Goal: Task Accomplishment & Management: Manage account settings

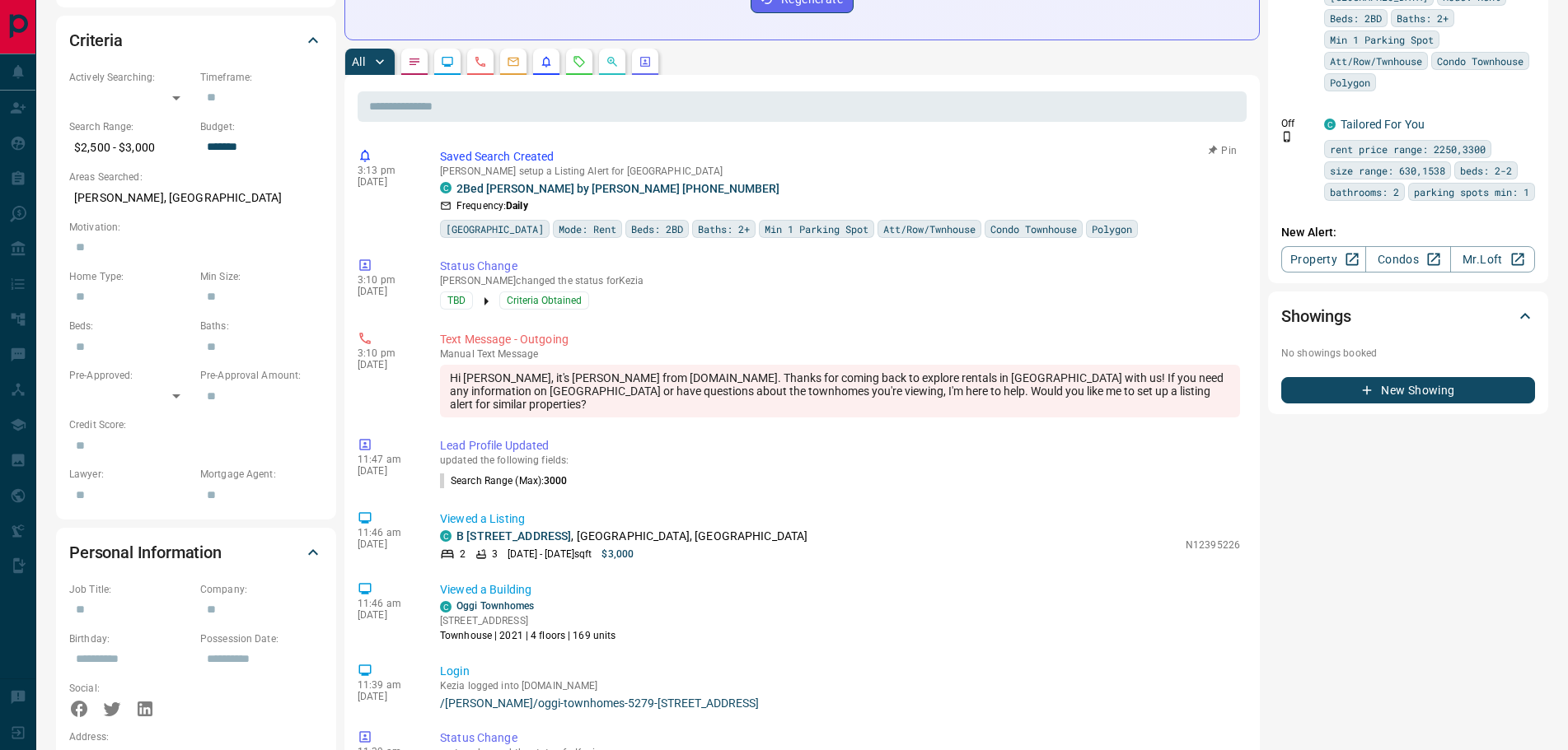
scroll to position [495, 0]
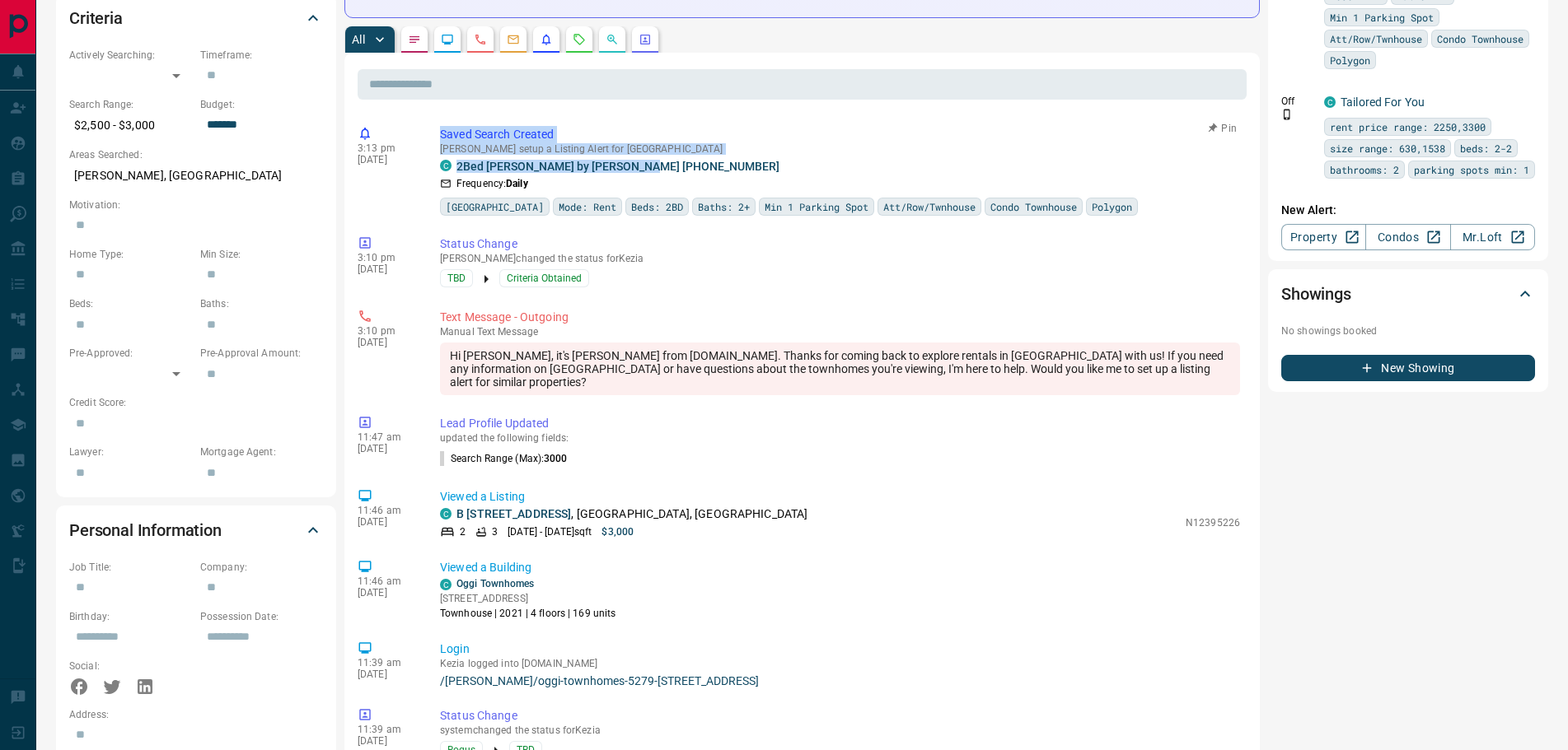
drag, startPoint x: 656, startPoint y: 162, endPoint x: 438, endPoint y: 135, distance: 219.7
click at [438, 135] on div "3:13 pm [DATE] Saved Search Created [PERSON_NAME] setup a Listing Alert for Kez…" at bounding box center [802, 171] width 889 height 99
copy div "Saved Search Created [PERSON_NAME] setup a Listing Alert for Kezia C 2Bed [PERS…"
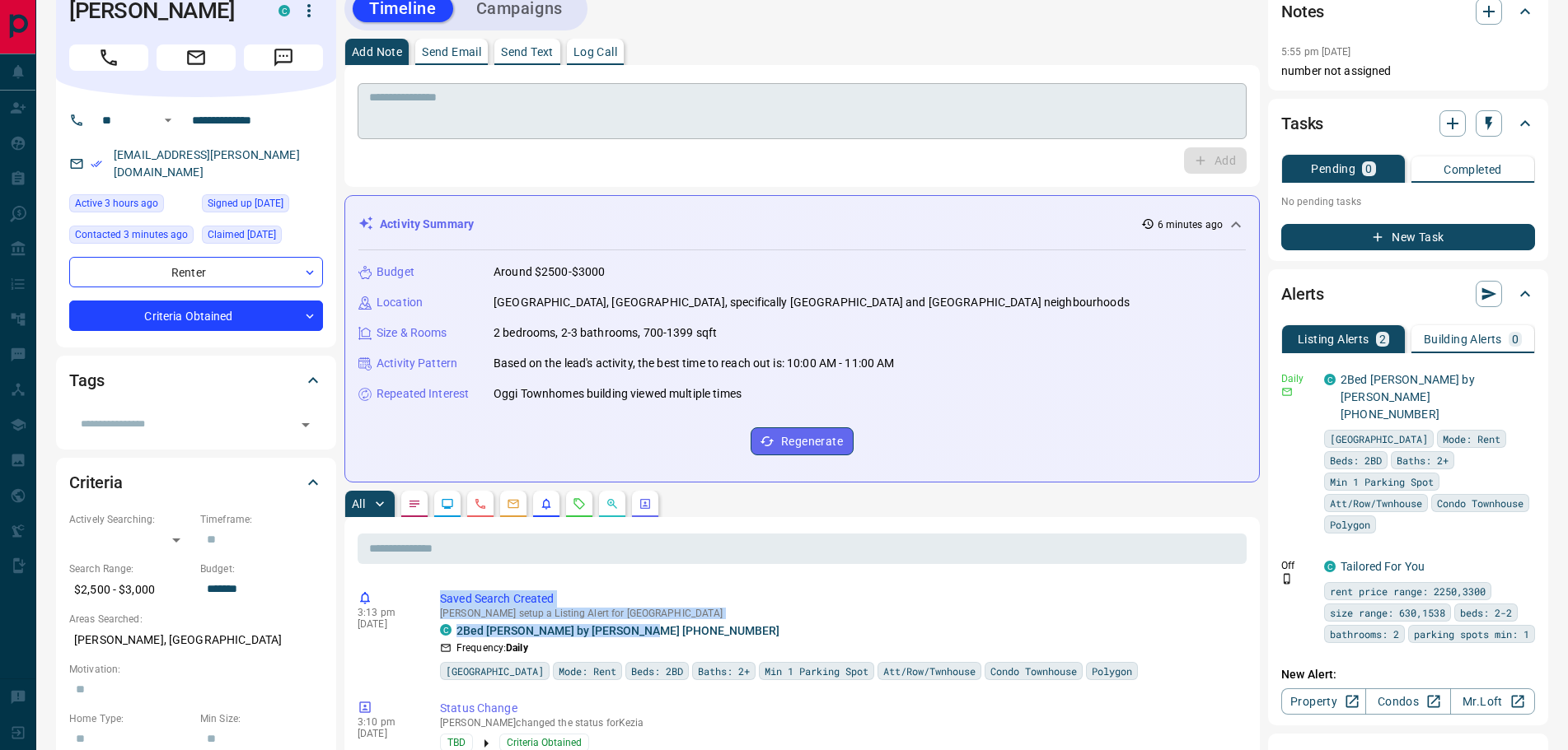
scroll to position [0, 0]
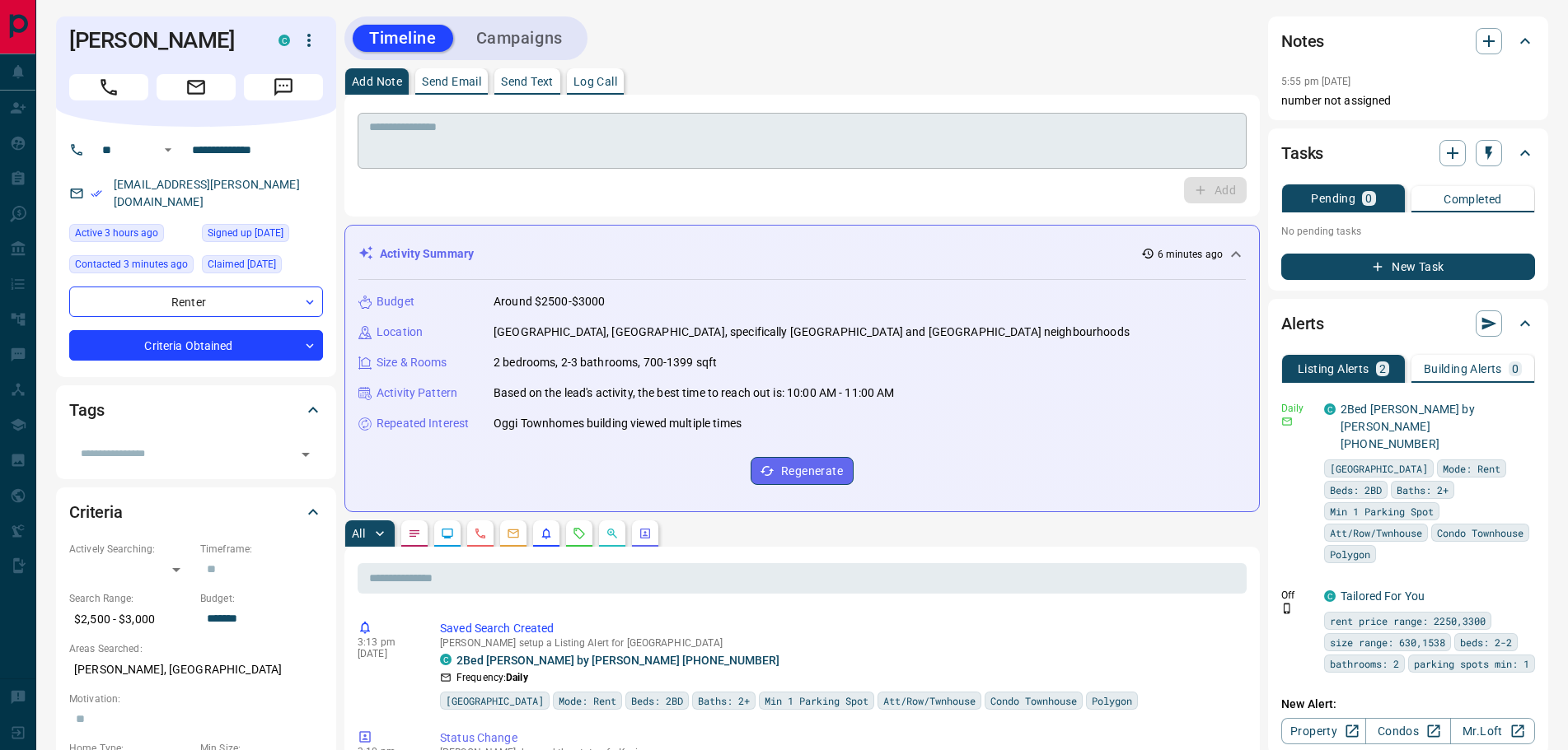
click at [453, 139] on textarea at bounding box center [802, 142] width 866 height 42
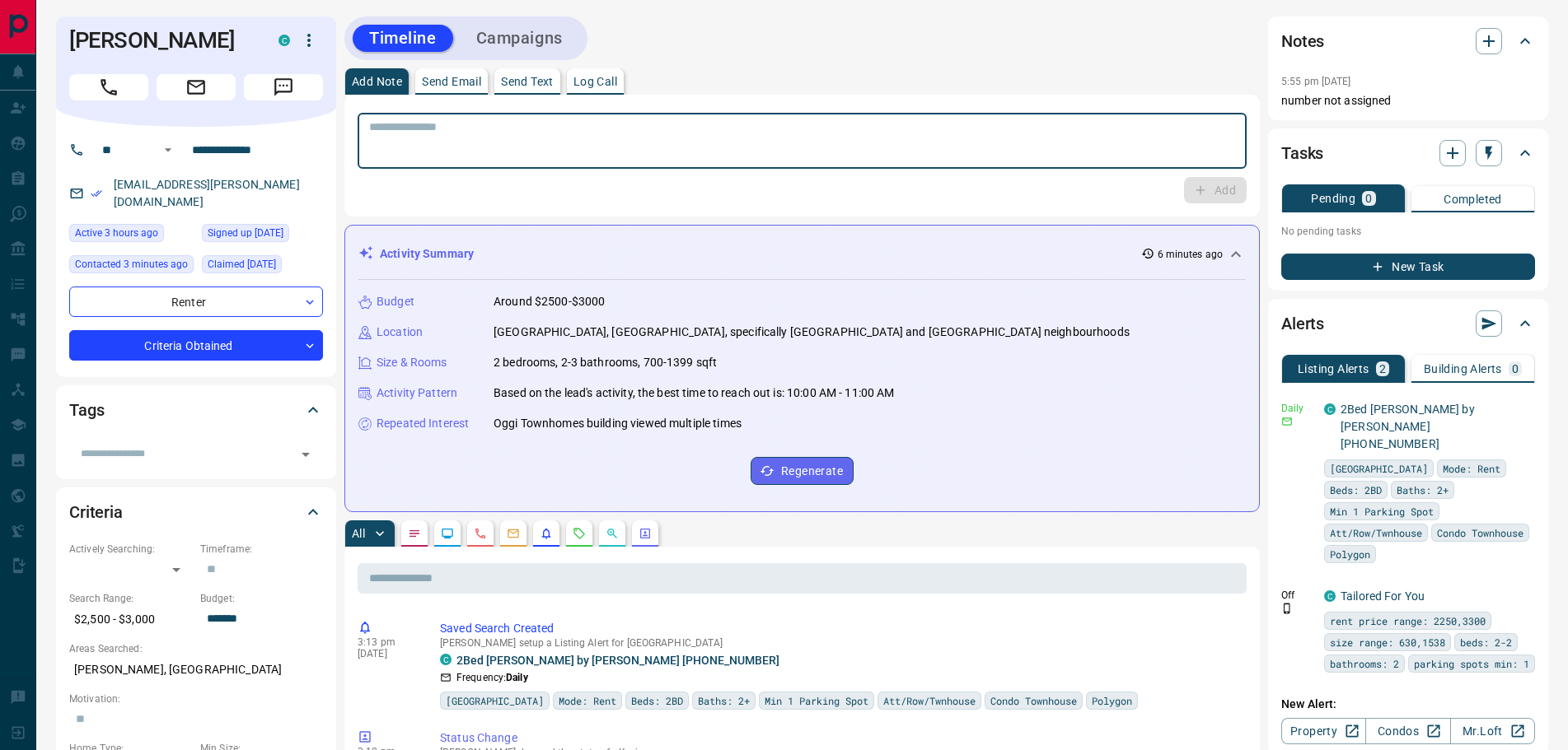
paste textarea "**********"
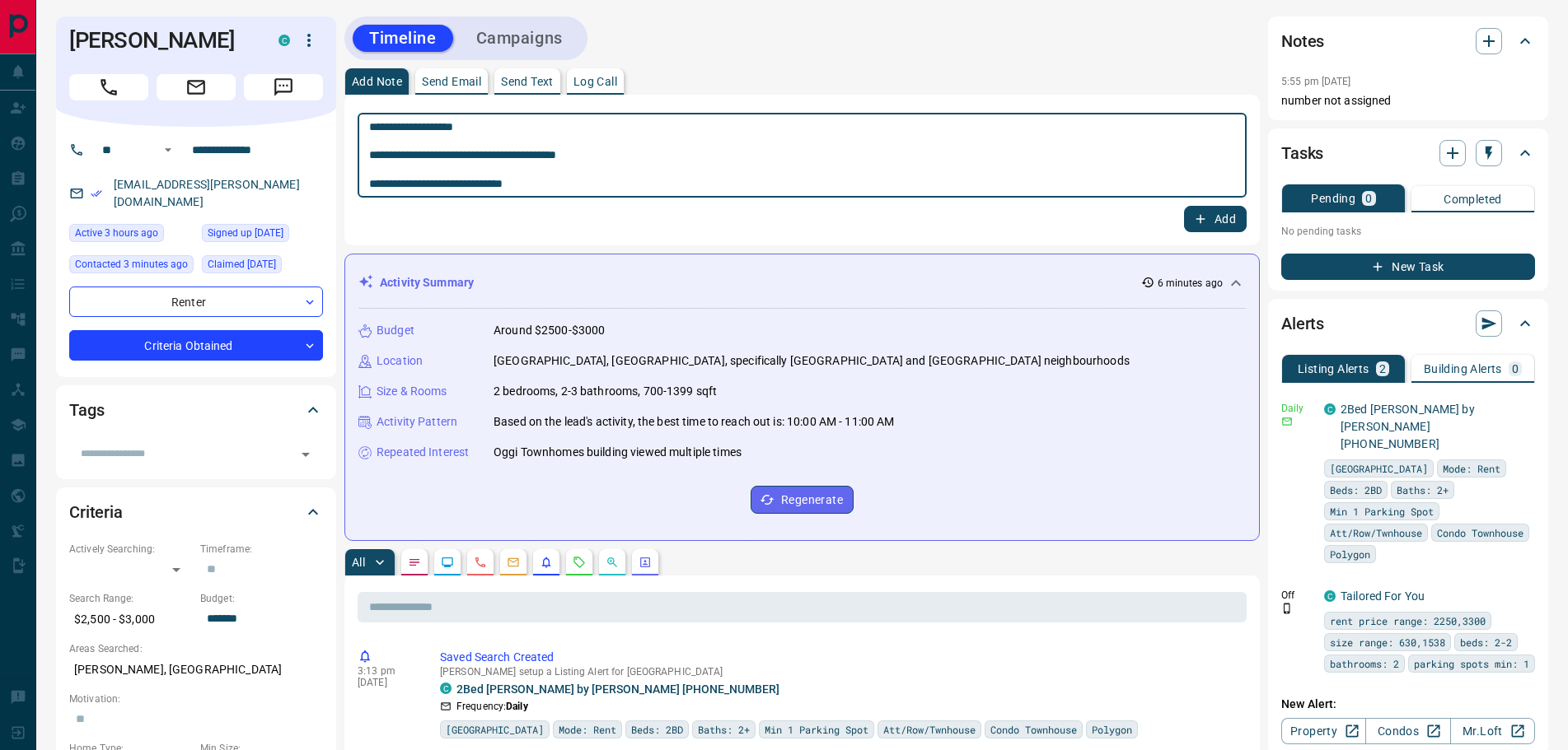
type textarea "**********"
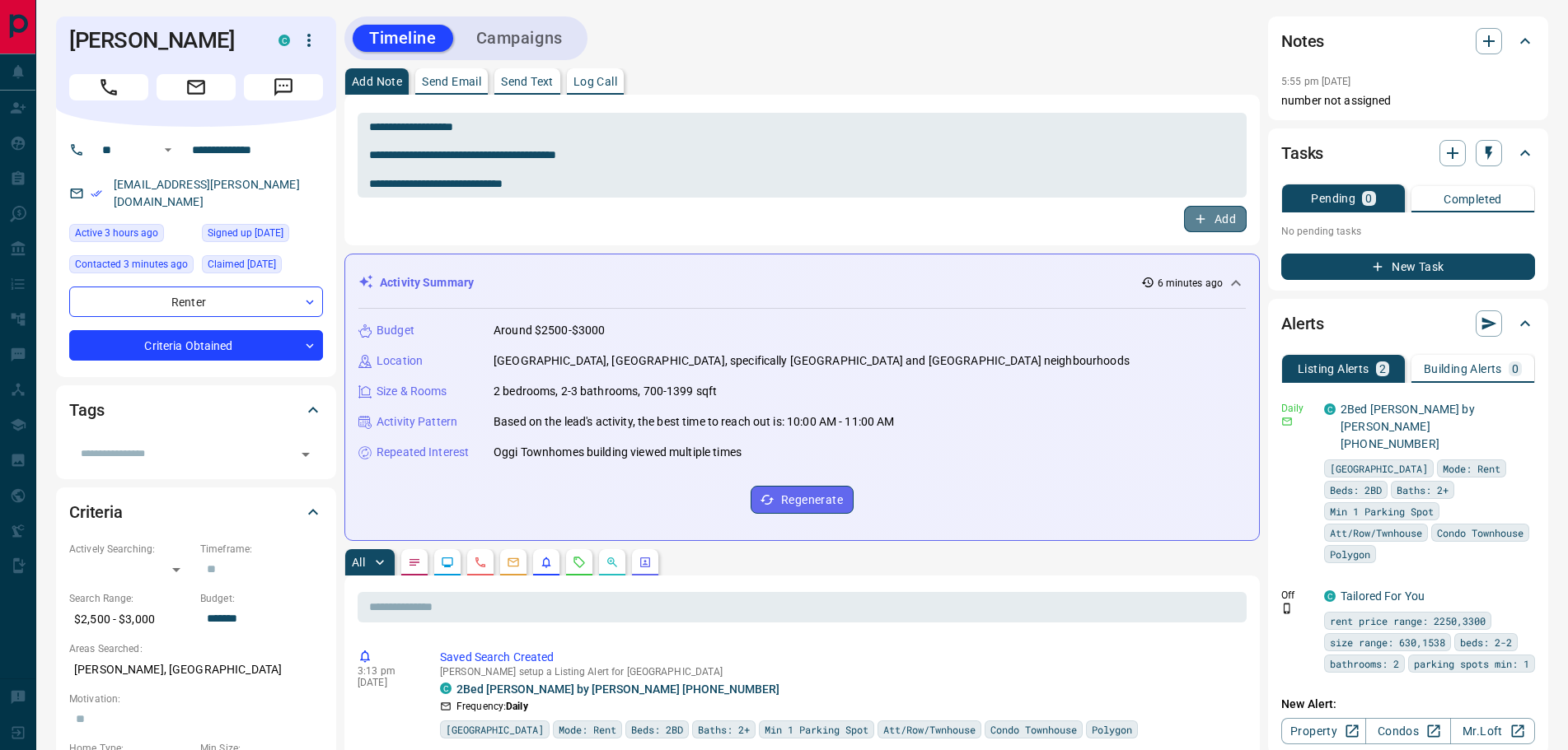
click at [1220, 215] on button "Add" at bounding box center [1215, 219] width 63 height 26
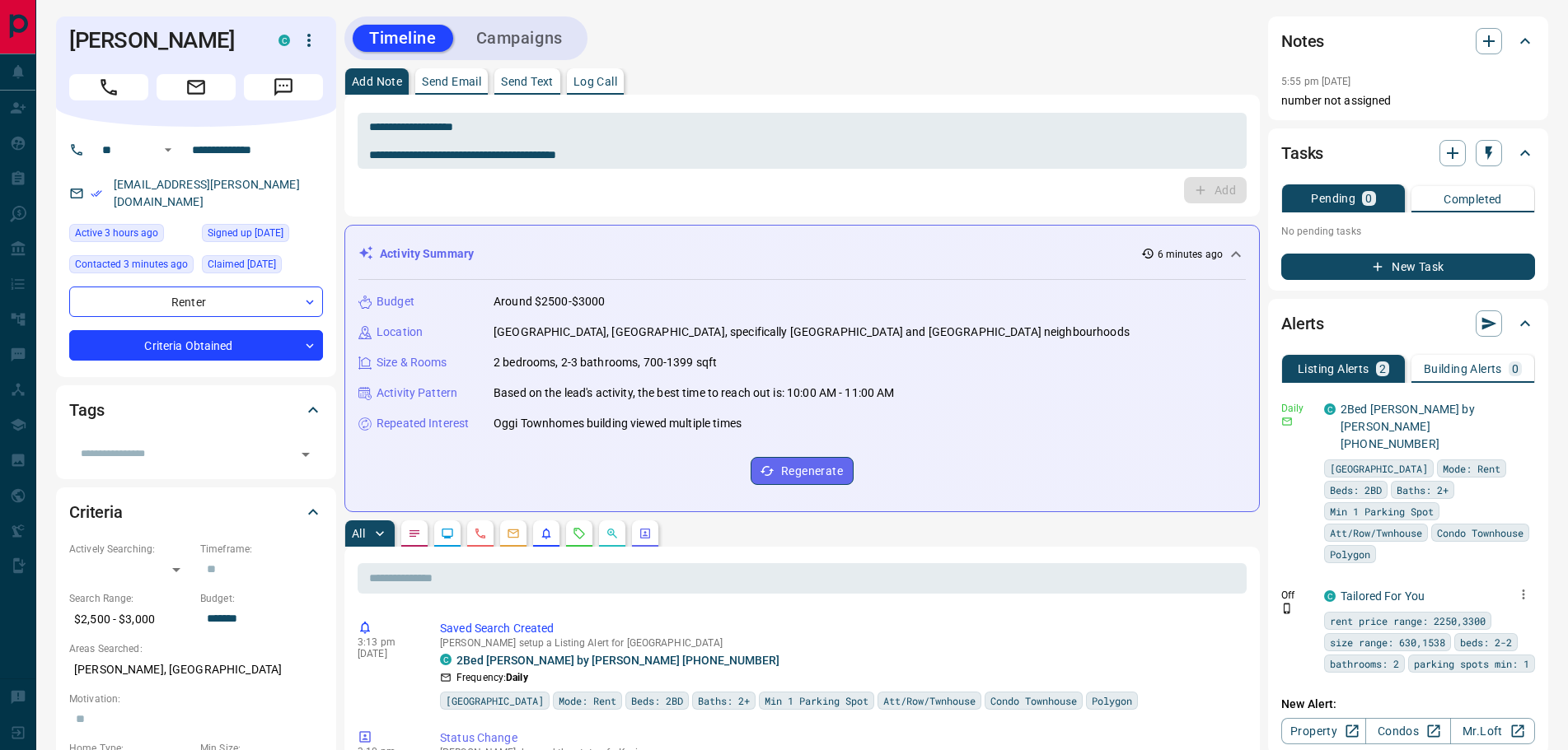
click at [1521, 587] on icon "button" at bounding box center [1523, 594] width 14 height 14
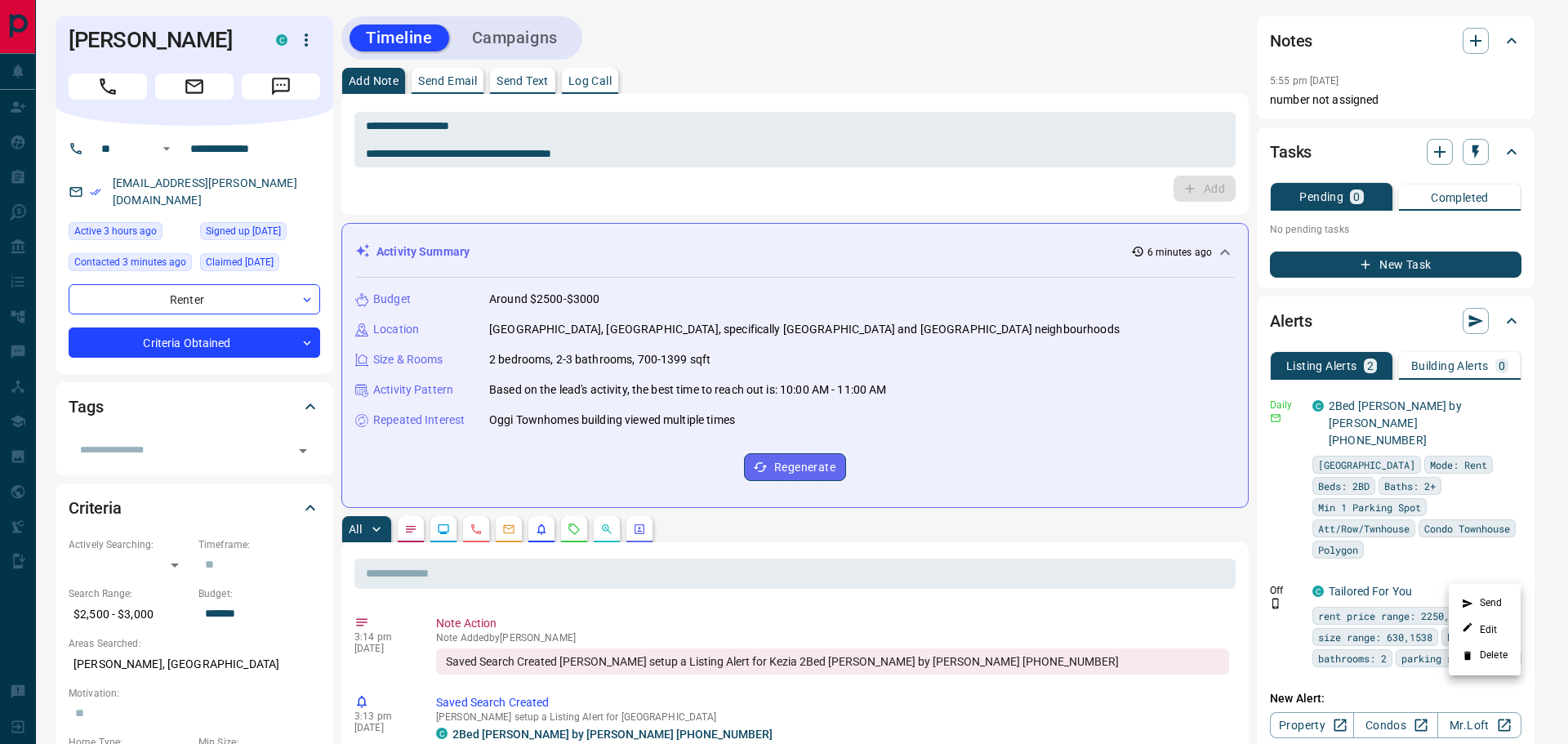
click at [1495, 658] on li "Delete" at bounding box center [1485, 655] width 72 height 26
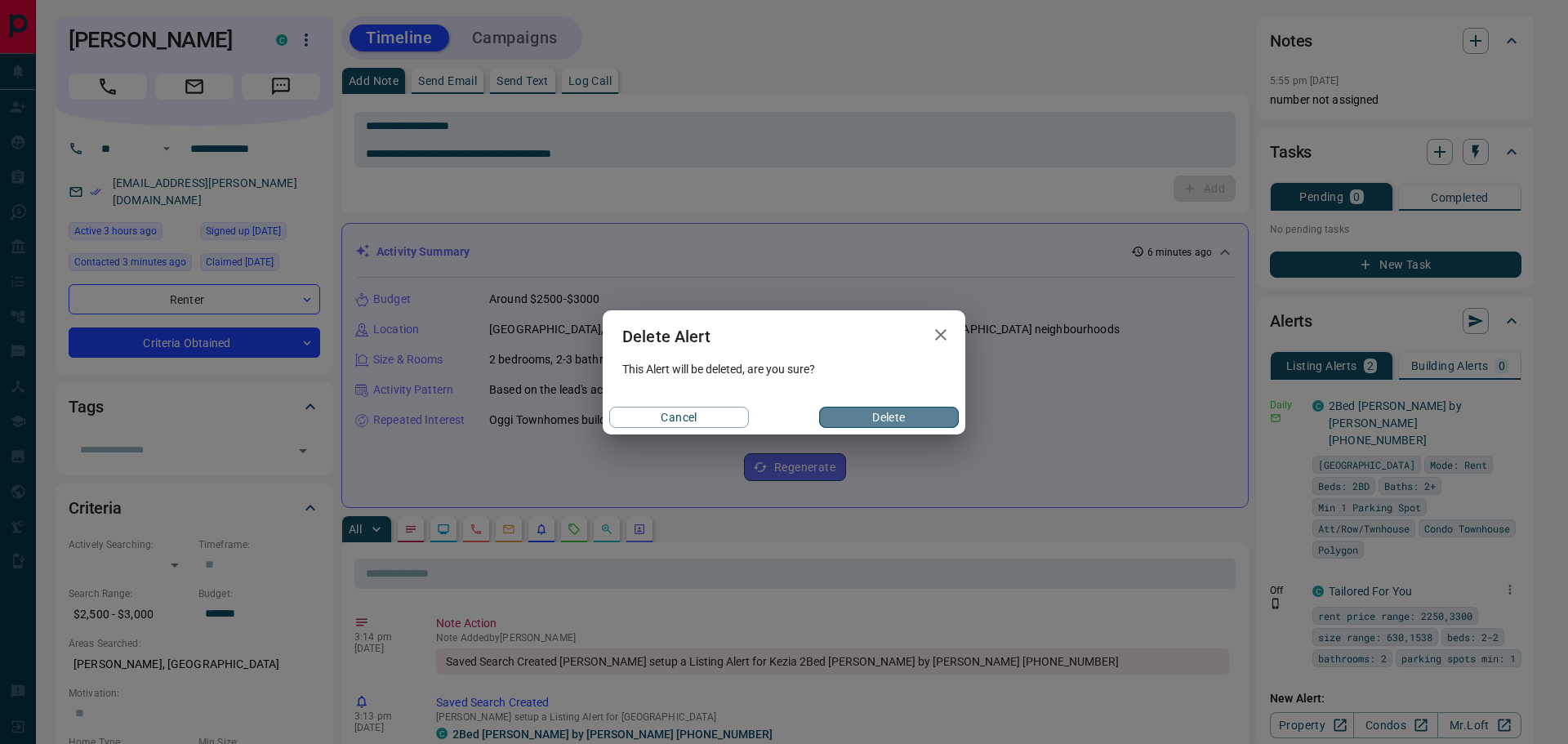
click at [880, 419] on button "Delete" at bounding box center [889, 417] width 140 height 21
